Goal: Information Seeking & Learning: Learn about a topic

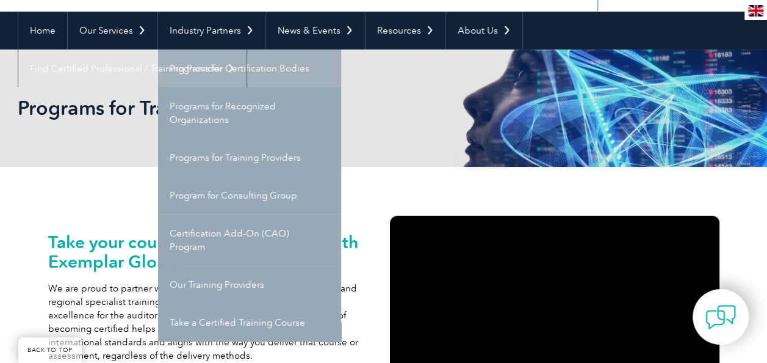
scroll to position [122, 0]
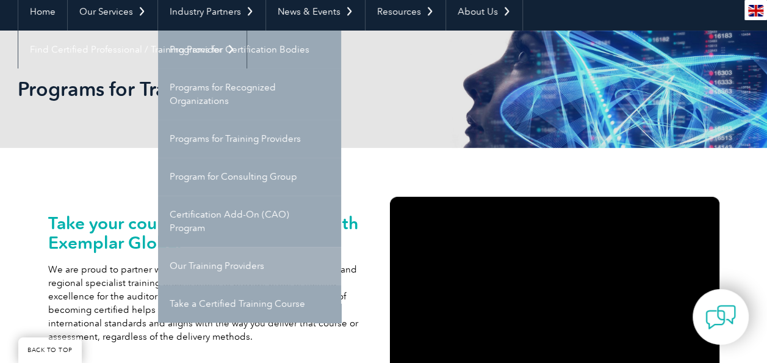
click at [244, 258] on link "Our Training Providers" at bounding box center [249, 266] width 183 height 38
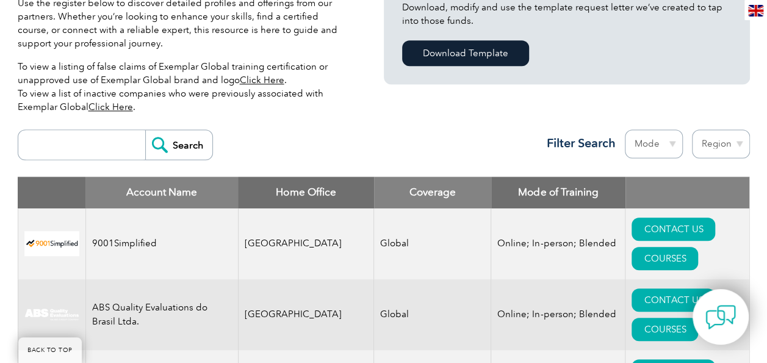
scroll to position [305, 0]
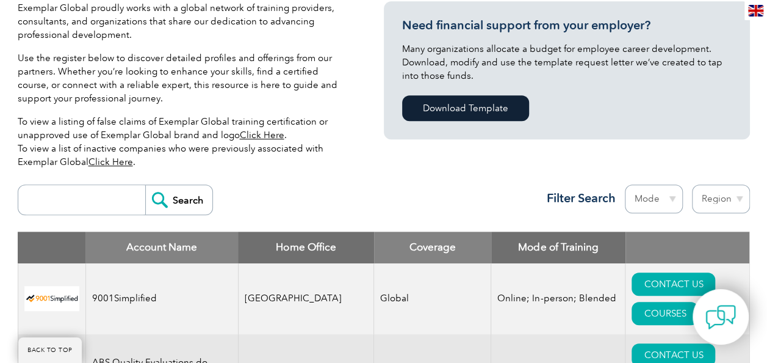
click at [674, 200] on select "Mode Online In-person Blended" at bounding box center [654, 198] width 58 height 29
select select "Online"
click at [625, 184] on select "Mode Online In-person Blended" at bounding box center [654, 198] width 58 height 29
click at [735, 200] on select "Region Australia Bahrain Bangladesh Brazil Canada Colombia Dominican Republic E…" at bounding box center [721, 198] width 58 height 29
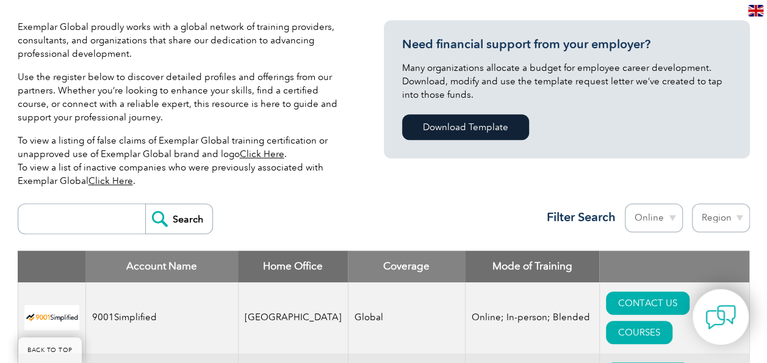
scroll to position [305, 0]
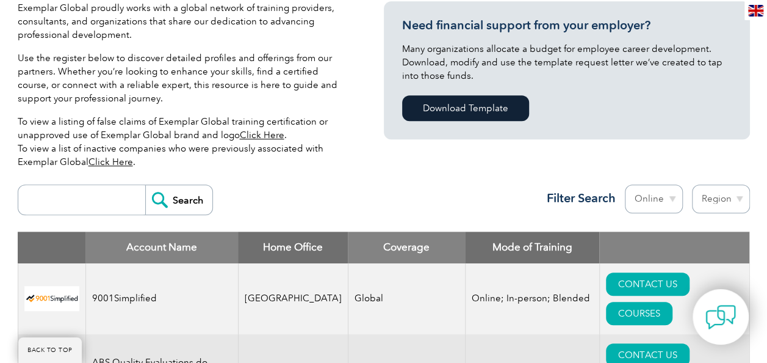
click at [717, 200] on select "Region Australia Bahrain Bangladesh Brazil Canada Colombia Dominican Republic E…" at bounding box center [721, 198] width 58 height 29
click at [73, 193] on input "search" at bounding box center [84, 199] width 121 height 29
type input "rc14001"
click at [145, 185] on input "Search" at bounding box center [178, 199] width 67 height 29
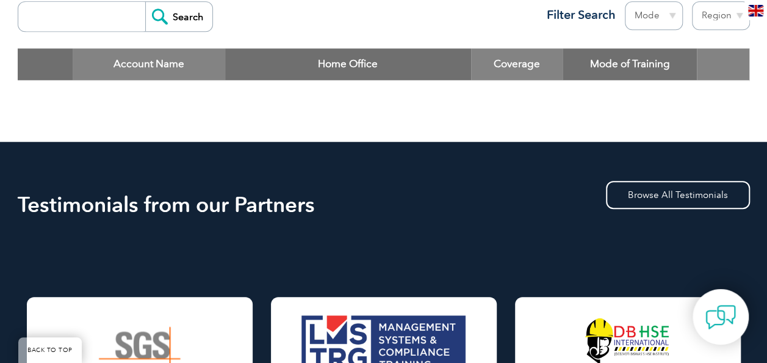
scroll to position [427, 0]
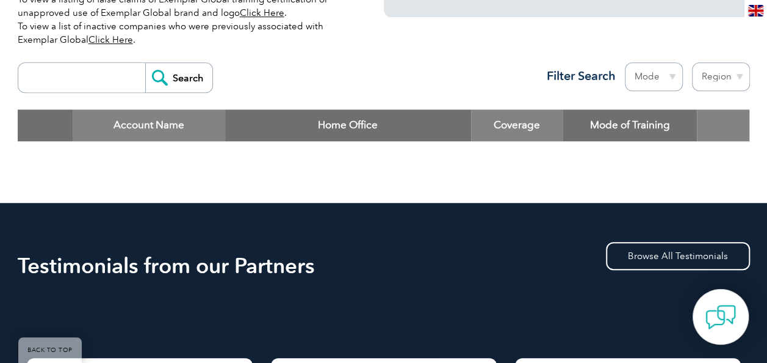
click at [93, 78] on input "search" at bounding box center [84, 77] width 121 height 29
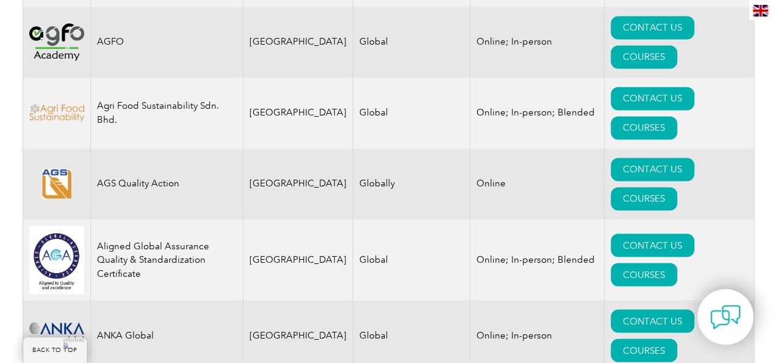
scroll to position [855, 0]
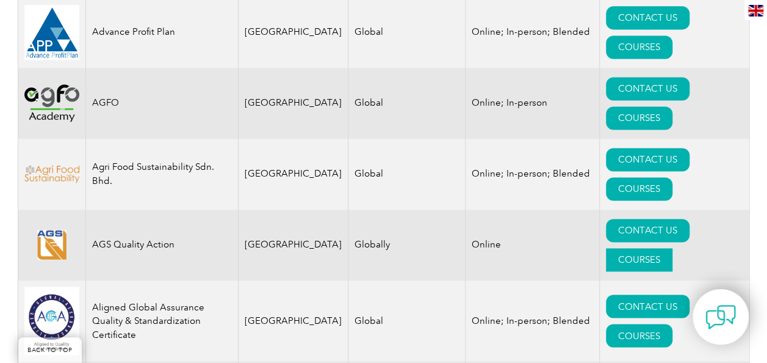
click at [673, 248] on link "COURSES" at bounding box center [639, 259] width 67 height 23
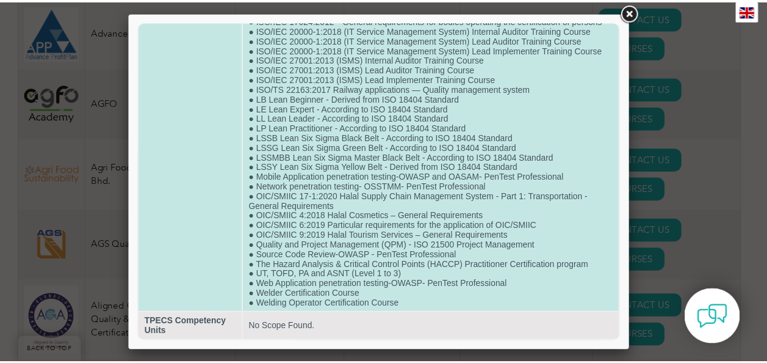
scroll to position [823, 0]
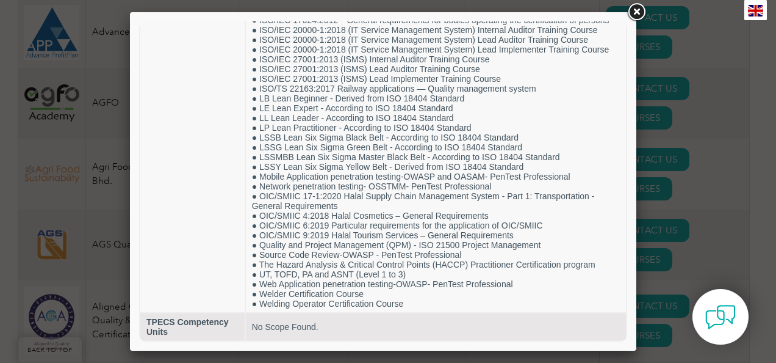
click at [640, 9] on link at bounding box center [637, 12] width 22 height 22
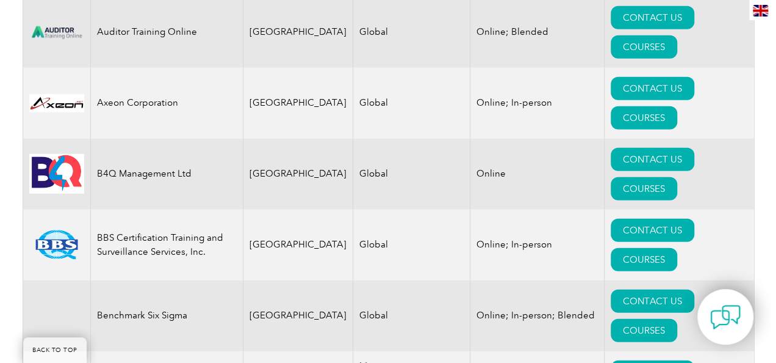
scroll to position [1648, 0]
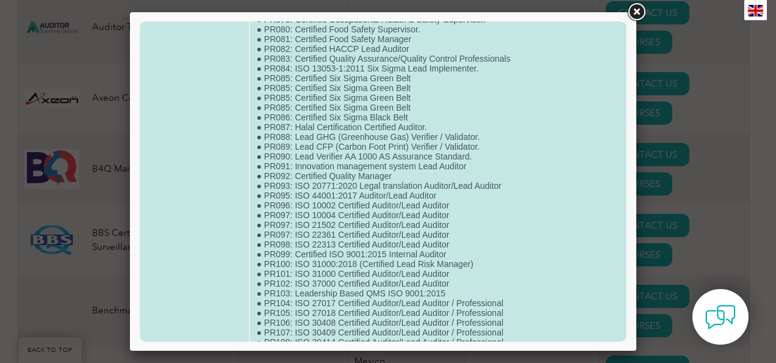
scroll to position [979, 0]
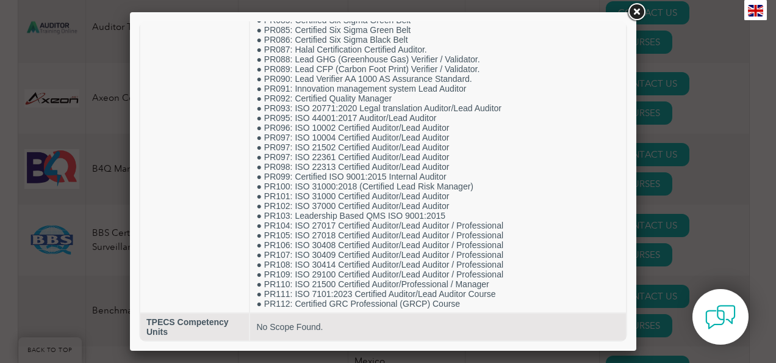
click at [634, 13] on link at bounding box center [637, 12] width 22 height 22
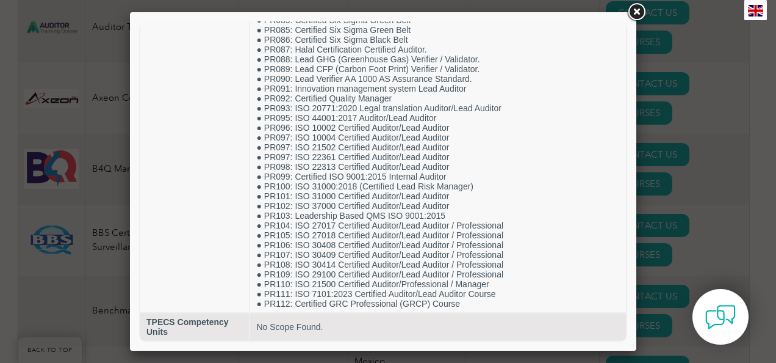
click at [636, 12] on link at bounding box center [637, 12] width 22 height 22
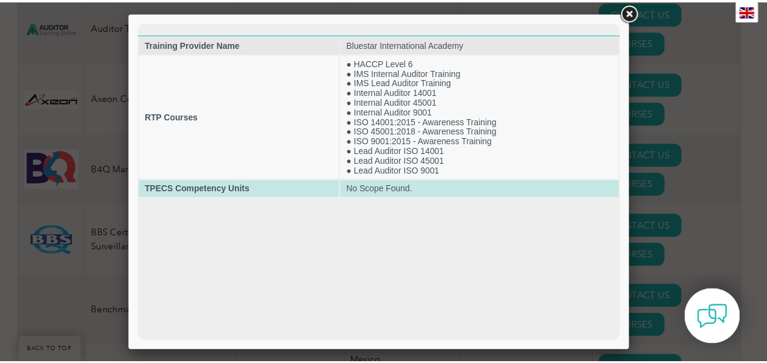
scroll to position [0, 0]
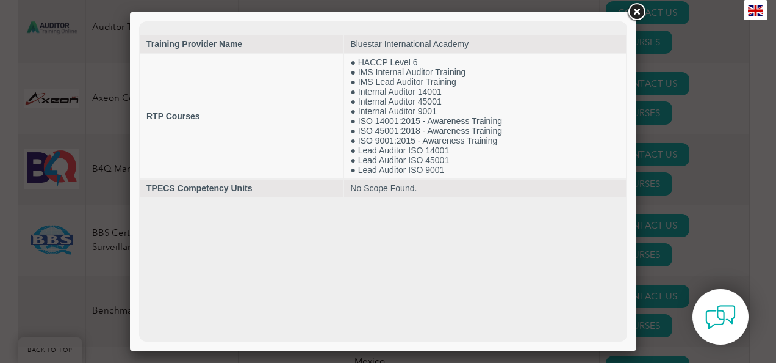
click at [637, 11] on link at bounding box center [637, 12] width 22 height 22
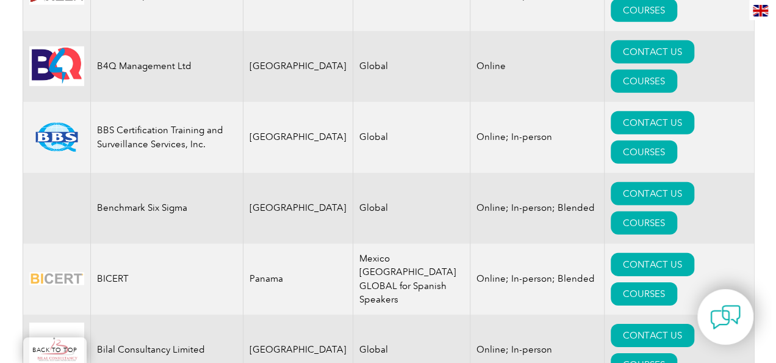
scroll to position [1770, 0]
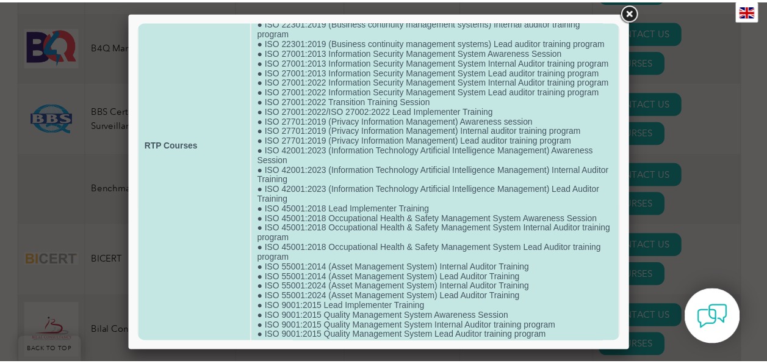
scroll to position [0, 0]
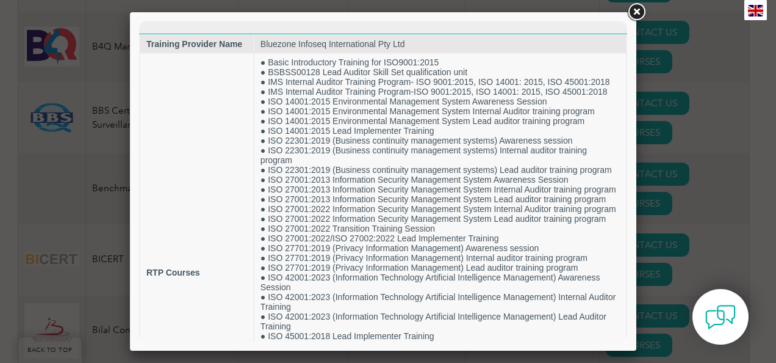
click at [632, 14] on link at bounding box center [637, 12] width 22 height 22
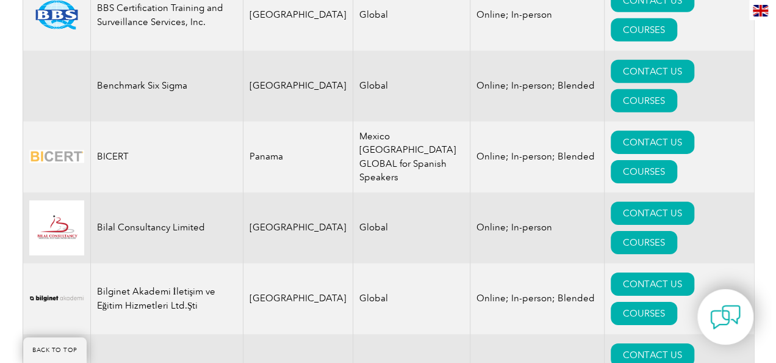
scroll to position [1892, 0]
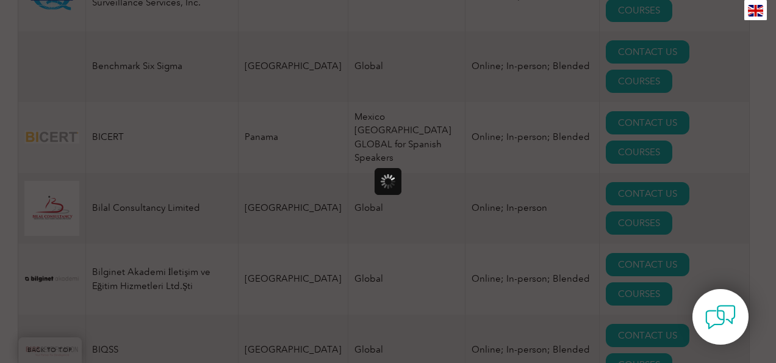
scroll to position [0, 0]
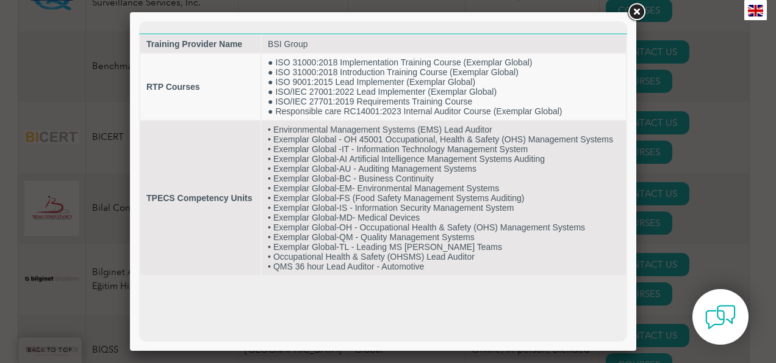
click at [632, 15] on link at bounding box center [637, 12] width 22 height 22
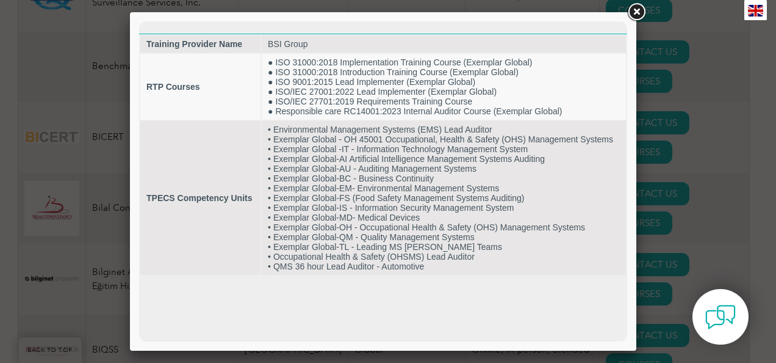
click at [642, 13] on link at bounding box center [637, 12] width 22 height 22
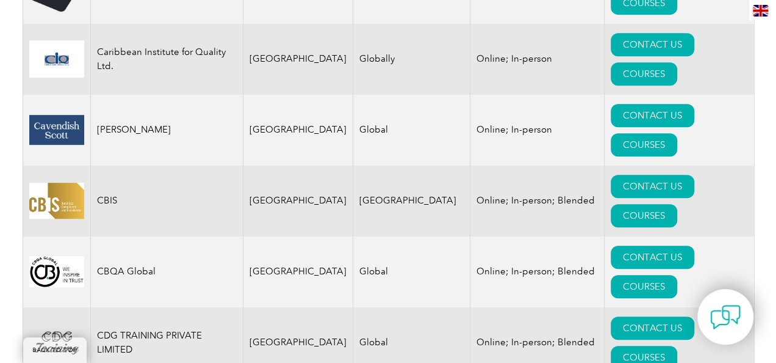
scroll to position [2625, 0]
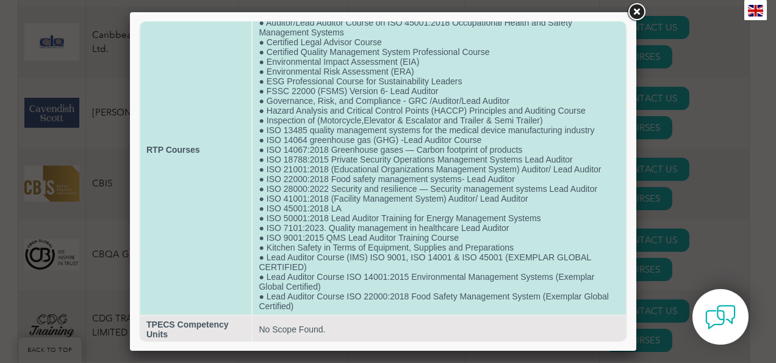
scroll to position [71, 0]
drag, startPoint x: 266, startPoint y: 144, endPoint x: 325, endPoint y: 148, distance: 58.7
click at [325, 148] on td "● Certified ISO 37000 Governance Professionals (CGP) ● Industrial Pollution Con…" at bounding box center [440, 148] width 374 height 330
copy td "ISO 14067:2018"
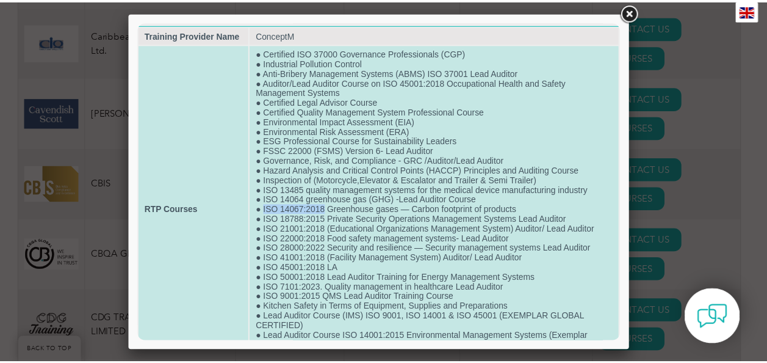
scroll to position [0, 0]
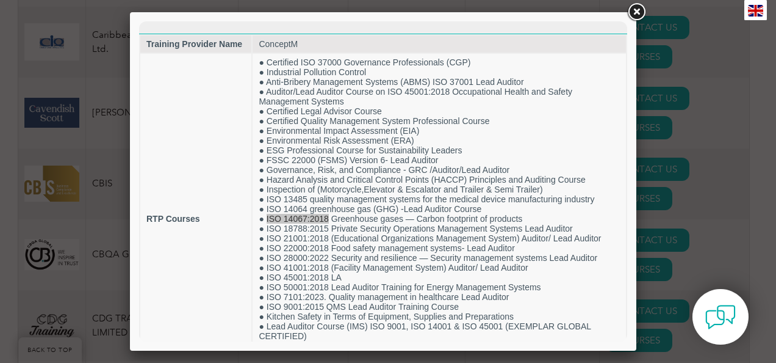
click at [643, 13] on link at bounding box center [637, 12] width 22 height 22
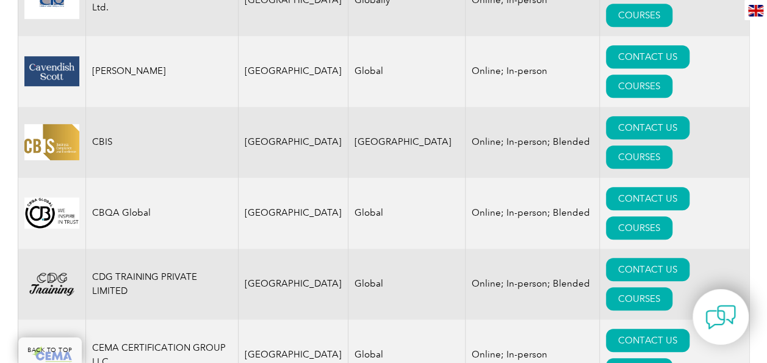
scroll to position [2686, 0]
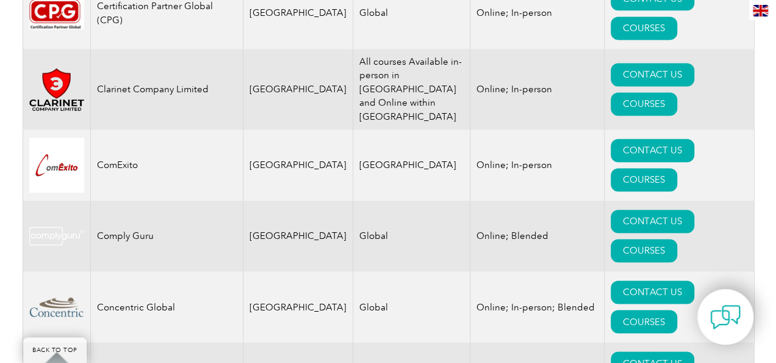
scroll to position [3174, 0]
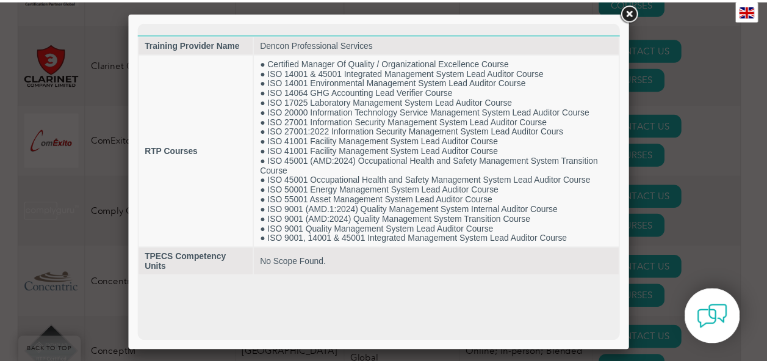
scroll to position [0, 0]
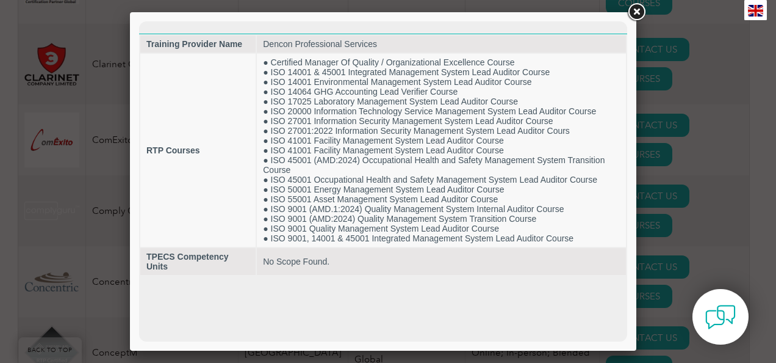
click at [640, 9] on link at bounding box center [637, 12] width 22 height 22
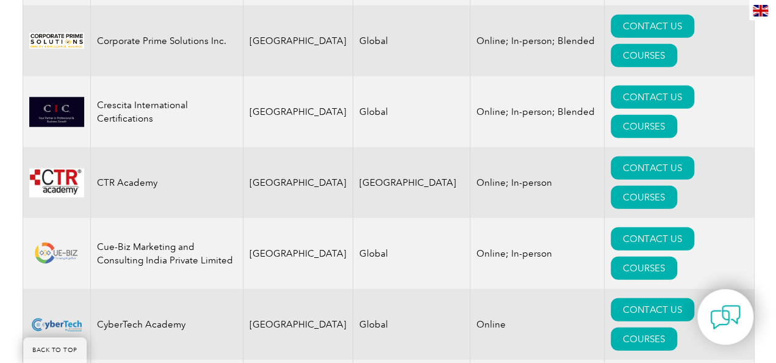
scroll to position [3784, 0]
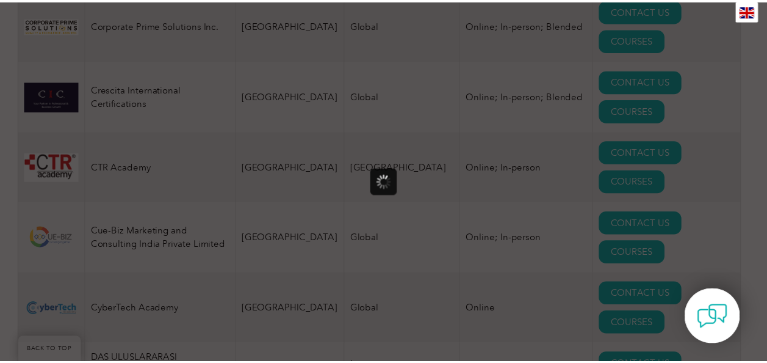
scroll to position [0, 0]
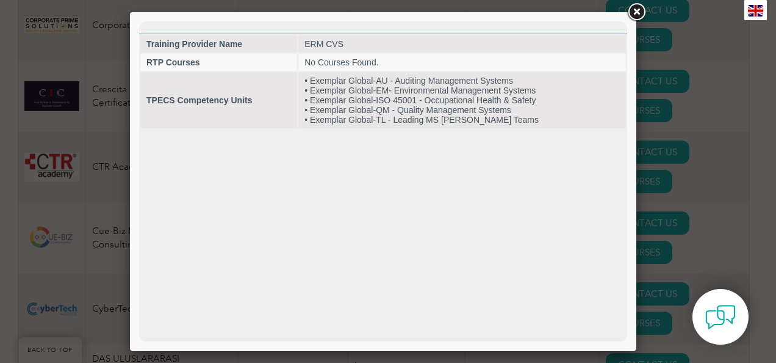
click at [638, 12] on link at bounding box center [637, 12] width 22 height 22
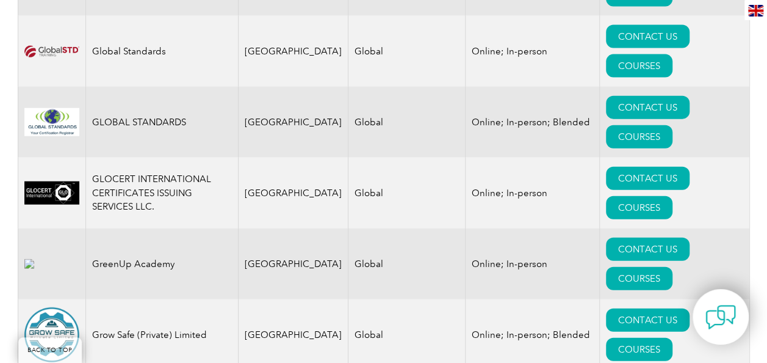
scroll to position [5982, 0]
